Goal: Transaction & Acquisition: Book appointment/travel/reservation

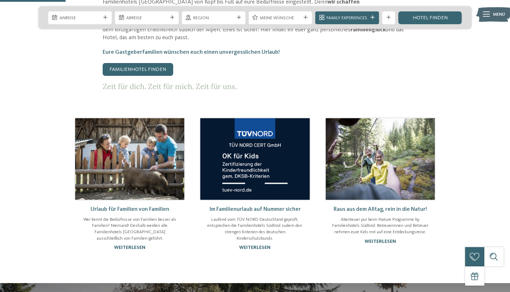
scroll to position [397, 0]
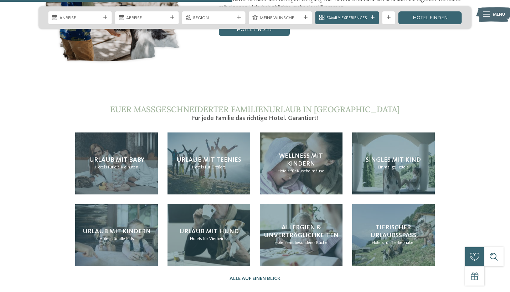
scroll to position [1356, 0]
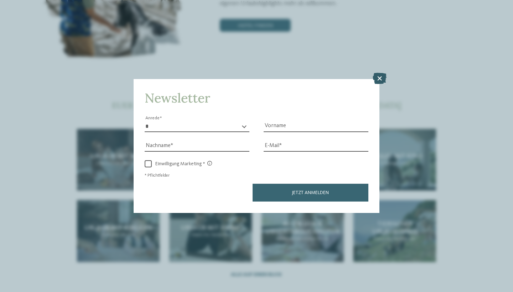
click at [380, 73] on icon at bounding box center [380, 78] width 14 height 11
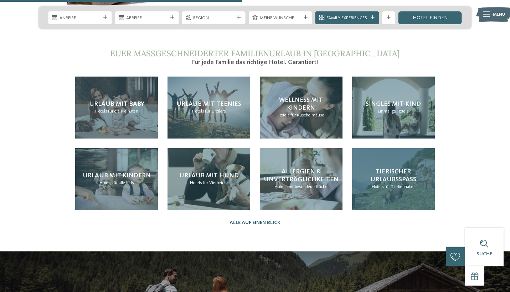
scroll to position [1410, 0]
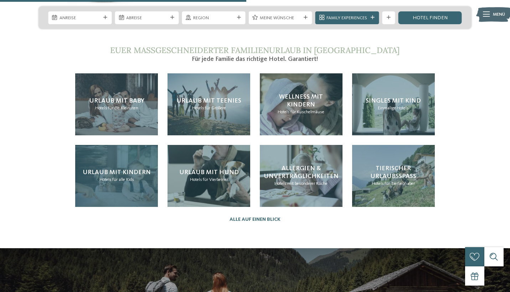
click at [109, 145] on div "Urlaub mit Kindern Hotels für alle Kids" at bounding box center [116, 176] width 83 height 62
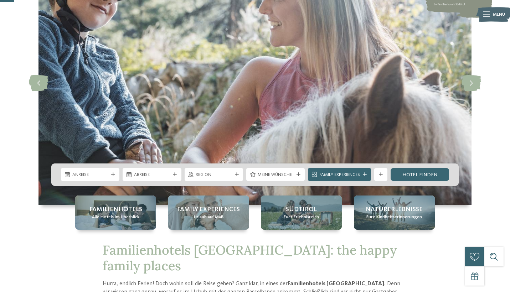
scroll to position [79, 0]
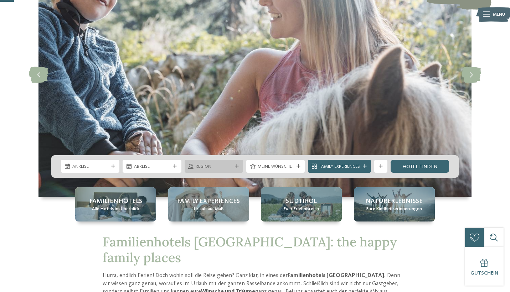
click at [226, 166] on span "Region" at bounding box center [214, 167] width 36 height 6
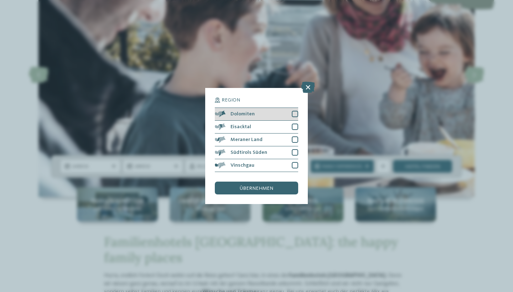
click at [297, 111] on div at bounding box center [295, 114] width 6 height 6
click at [259, 186] on span "übernehmen" at bounding box center [257, 188] width 34 height 5
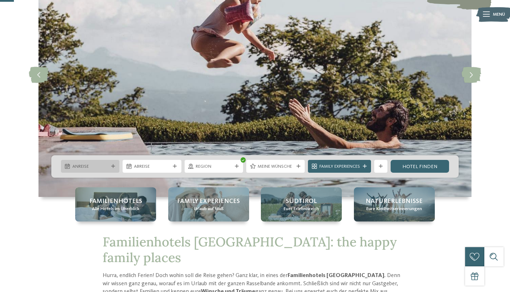
click at [113, 166] on icon at bounding box center [113, 167] width 4 height 4
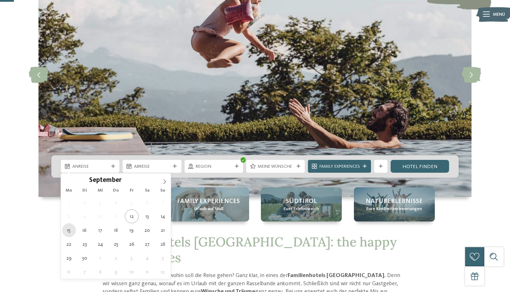
type div "[DATE]"
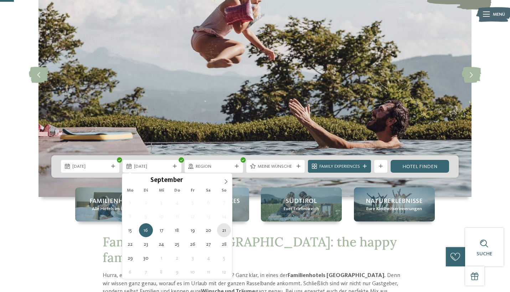
type div "[DATE]"
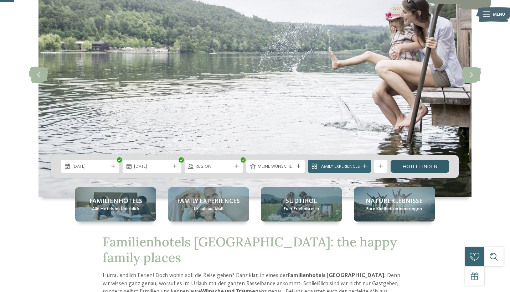
click at [409, 169] on link "Hotel finden" at bounding box center [420, 166] width 58 height 13
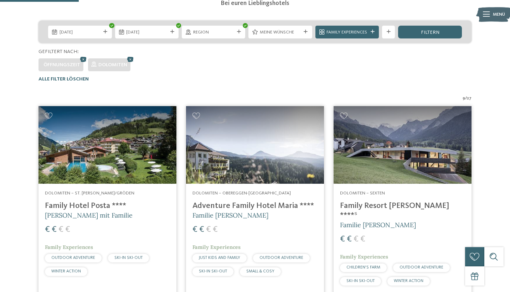
scroll to position [142, 0]
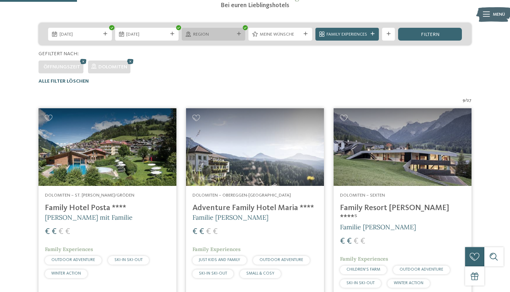
click at [210, 36] on span "Region" at bounding box center [213, 34] width 41 height 6
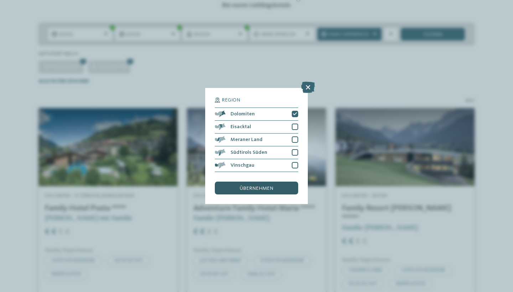
click at [252, 186] on span "übernehmen" at bounding box center [257, 188] width 34 height 5
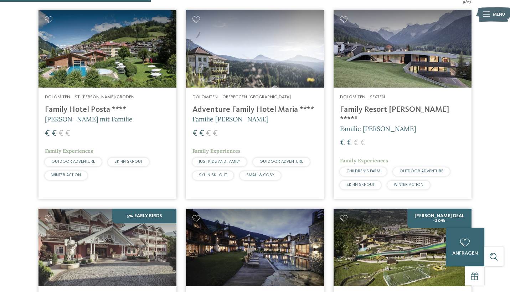
scroll to position [77, 0]
